Goal: Find specific page/section

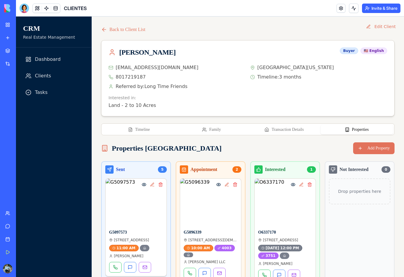
click at [370, 132] on button "Properties" at bounding box center [356, 129] width 73 height 9
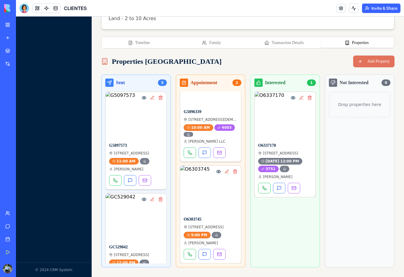
scroll to position [34, 0]
click at [270, 237] on div "Interested 1 O6337170 [STREET_ADDRESS] [DATE] 12:00 PM 3751 [PERSON_NAME]" at bounding box center [285, 171] width 70 height 193
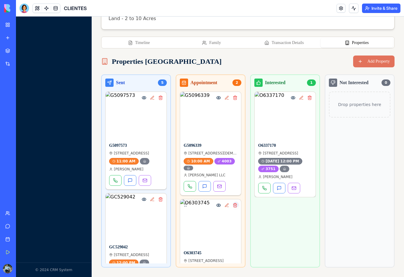
scroll to position [0, 0]
click at [213, 125] on img at bounding box center [210, 115] width 61 height 47
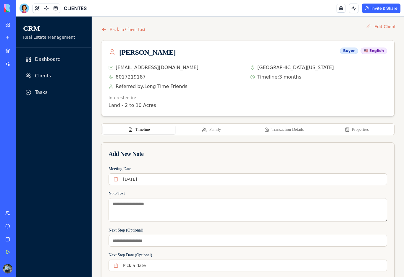
click at [360, 130] on button "Properties" at bounding box center [356, 129] width 73 height 9
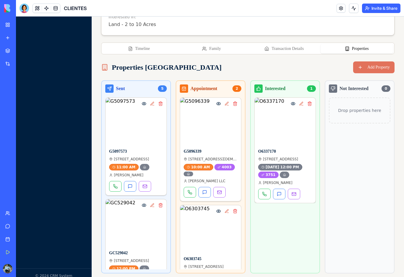
scroll to position [83, 0]
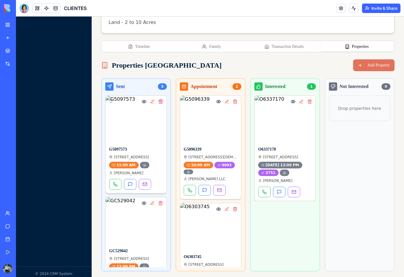
click at [150, 124] on img at bounding box center [136, 119] width 61 height 47
